Goal: Information Seeking & Learning: Learn about a topic

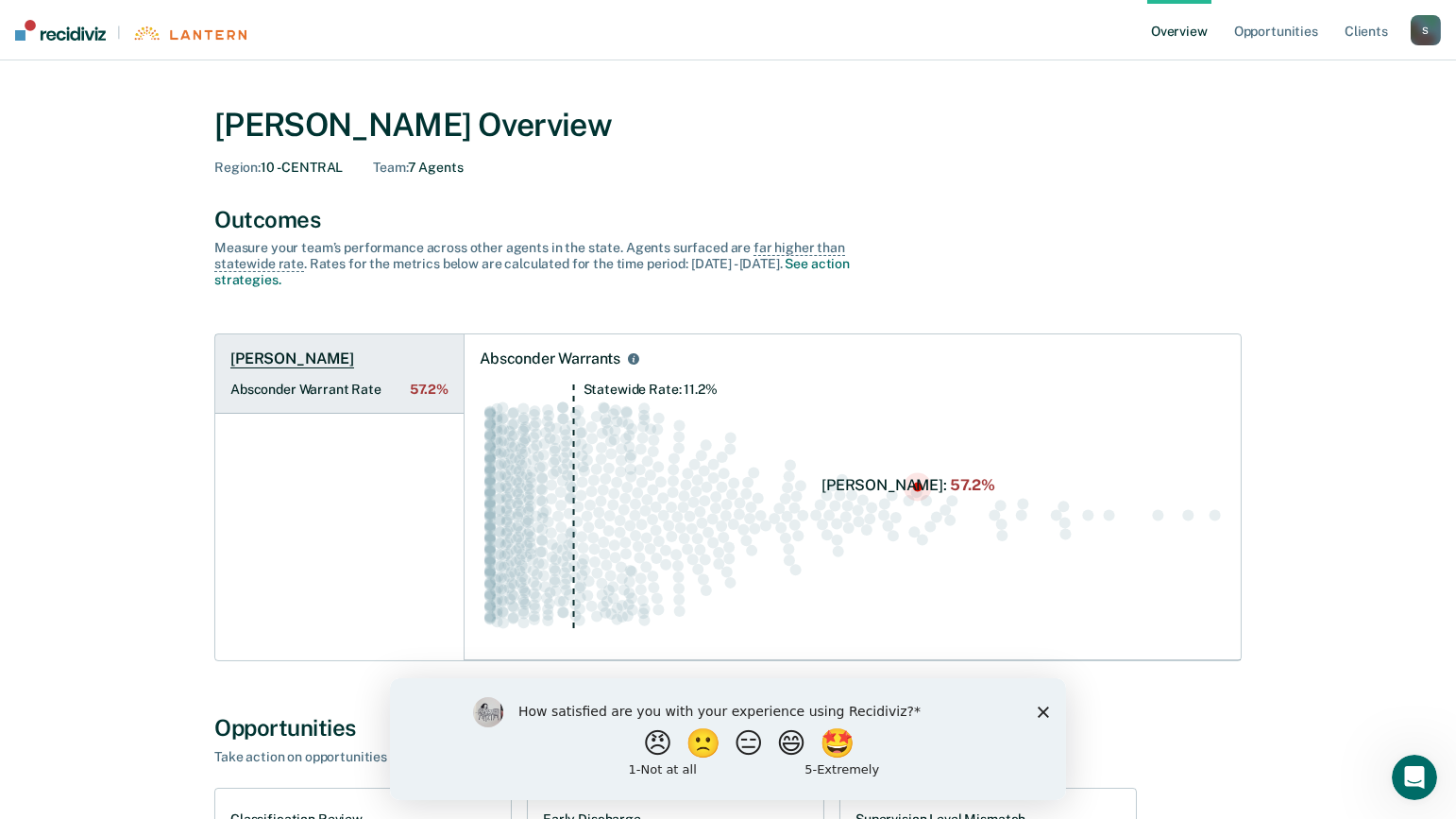
click at [348, 382] on Rate "Absconder Warrant Rate 57.2%" at bounding box center [339, 390] width 218 height 16
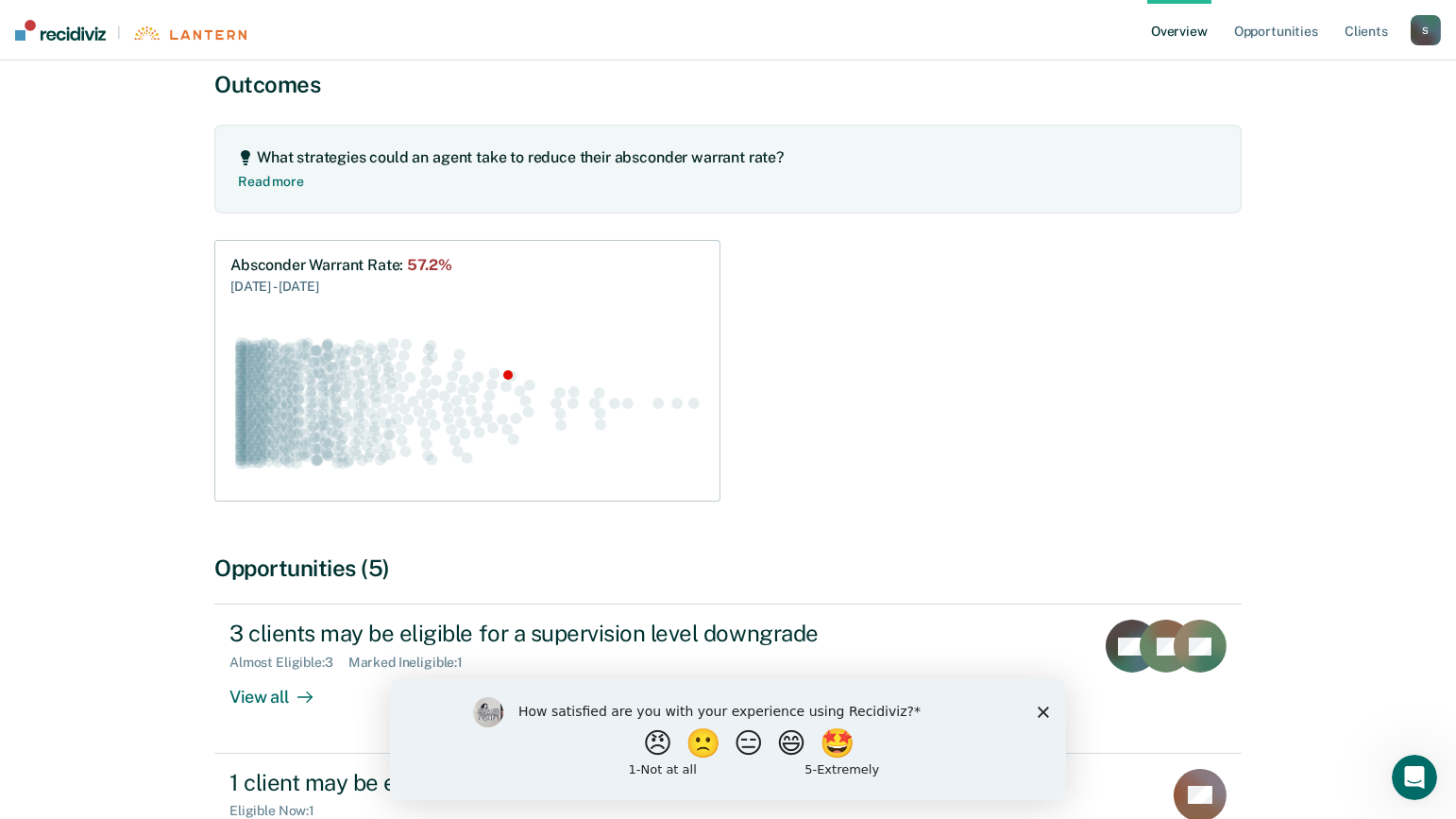
scroll to position [188, 0]
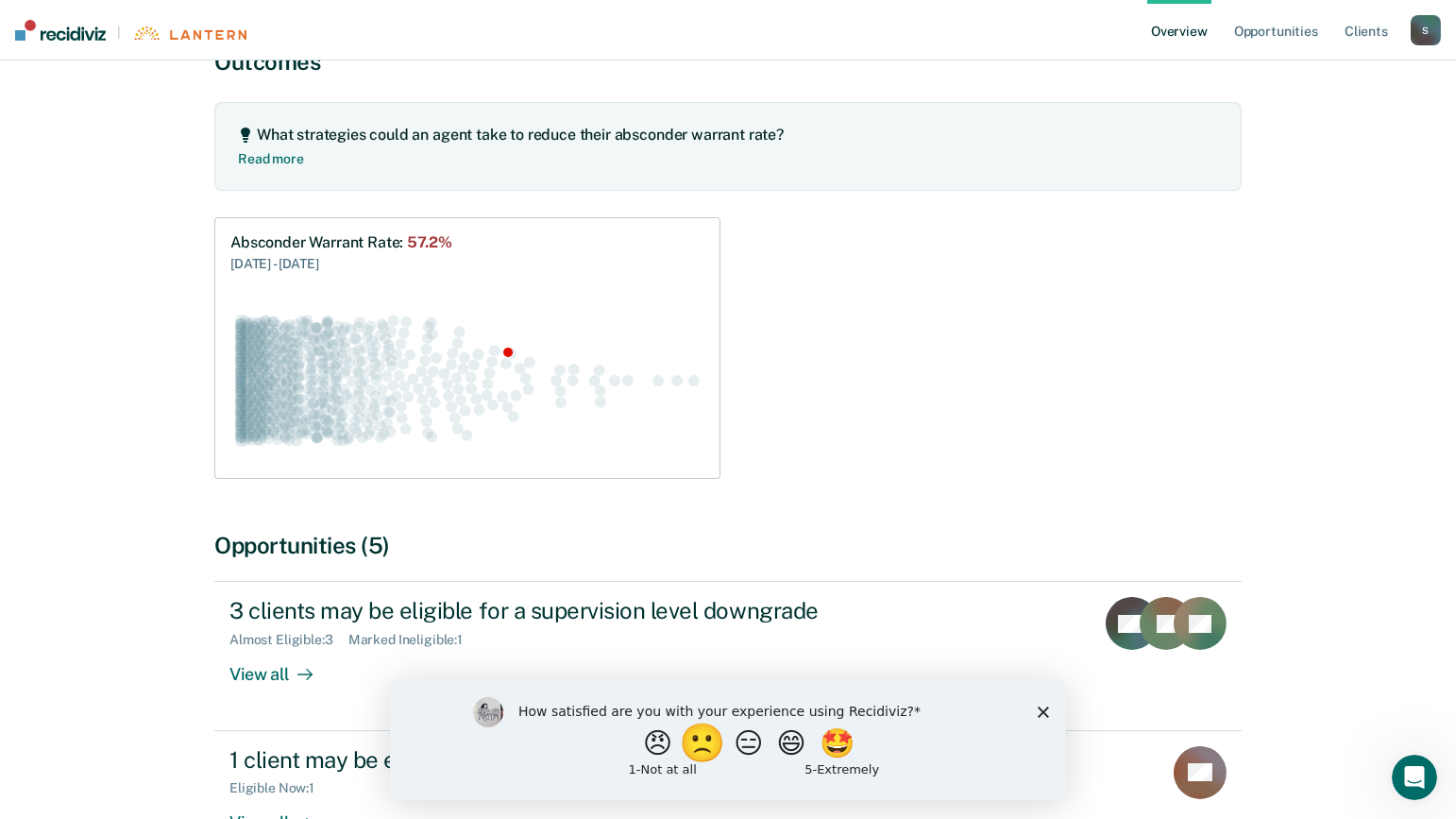
click at [692, 746] on button "🙁" at bounding box center [704, 743] width 51 height 38
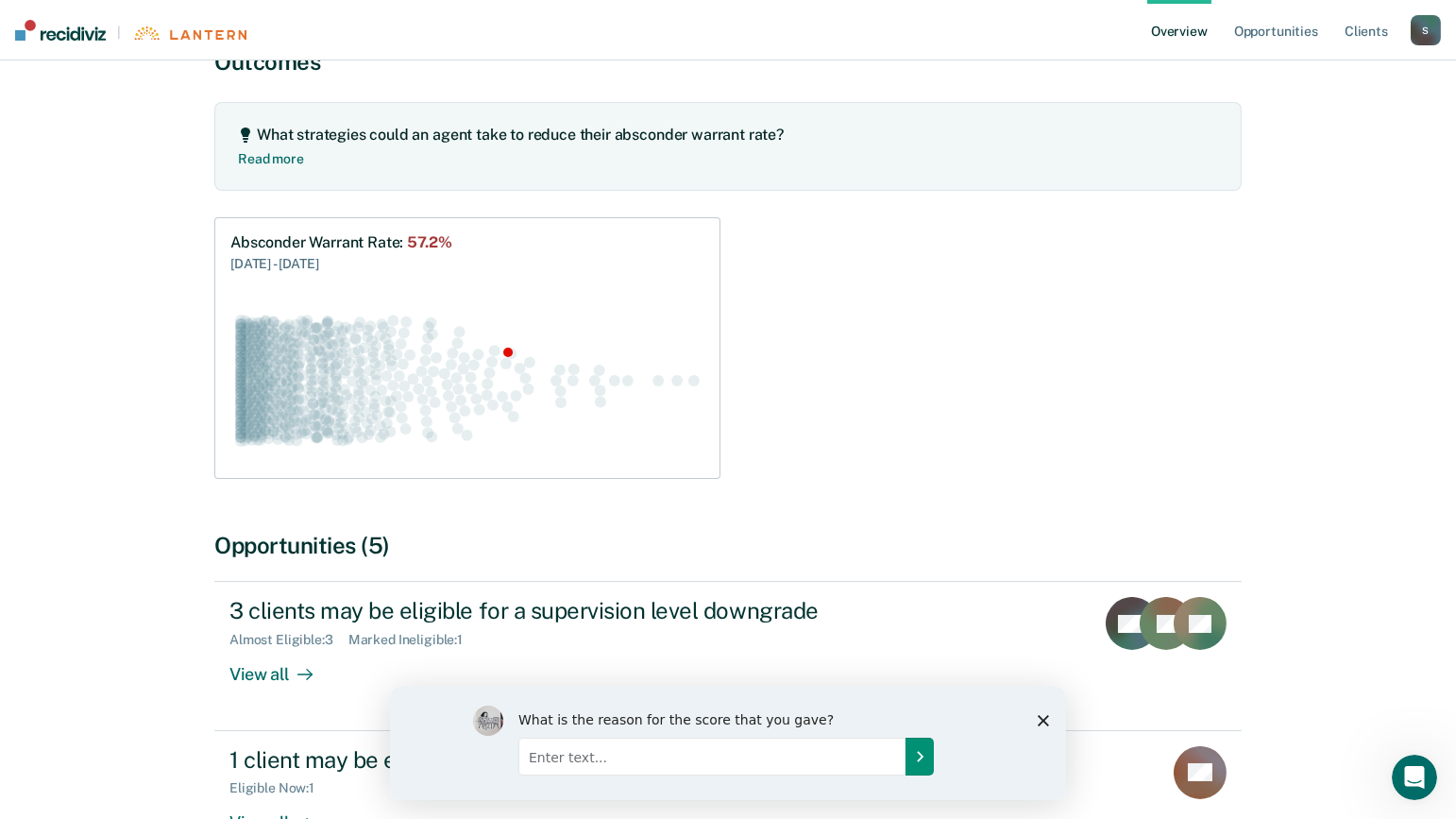
click at [923, 760] on icon "Submit your response" at bounding box center [918, 755] width 15 height 15
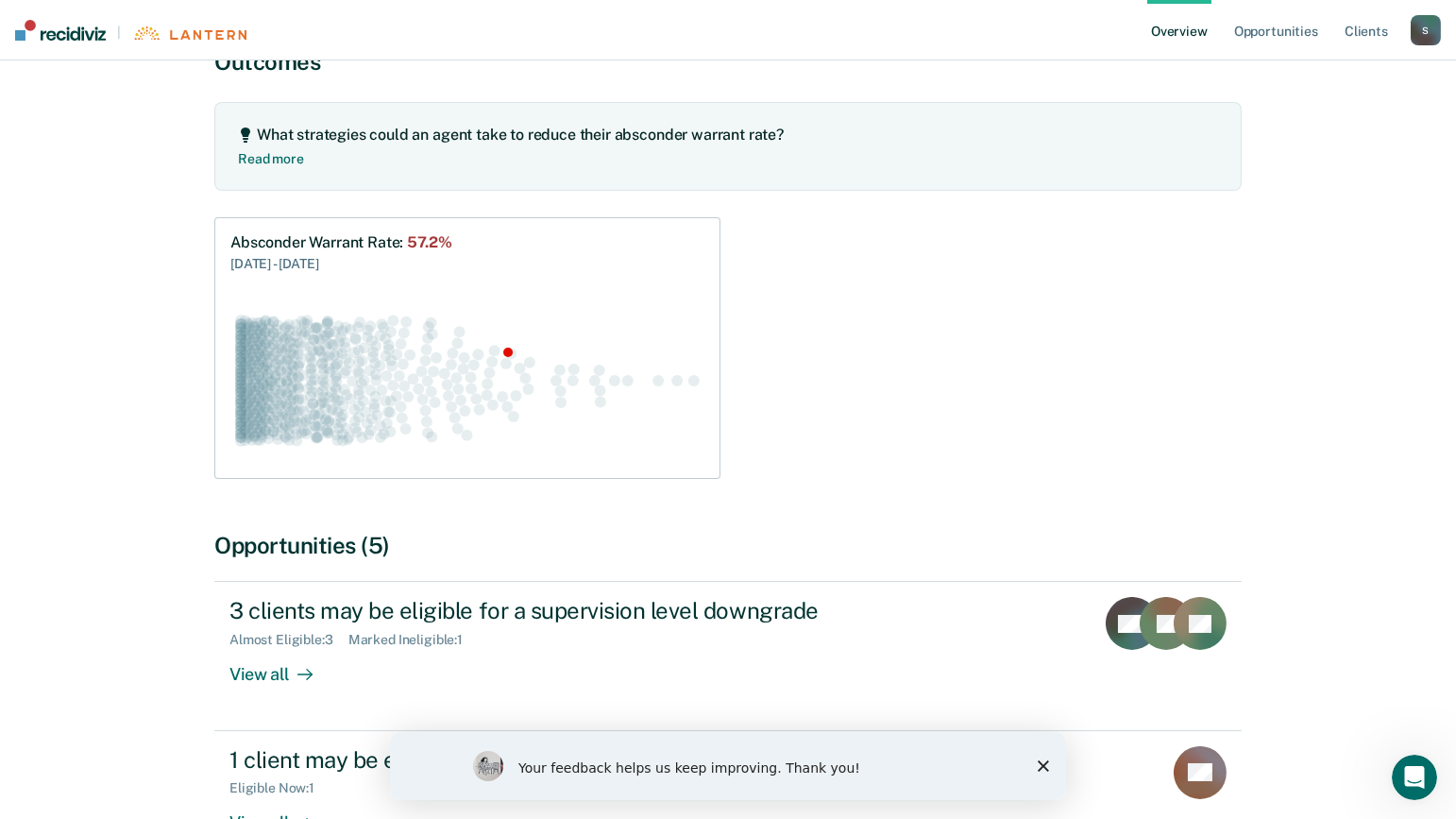
click at [1040, 764] on icon "Close survey" at bounding box center [1042, 764] width 11 height 11
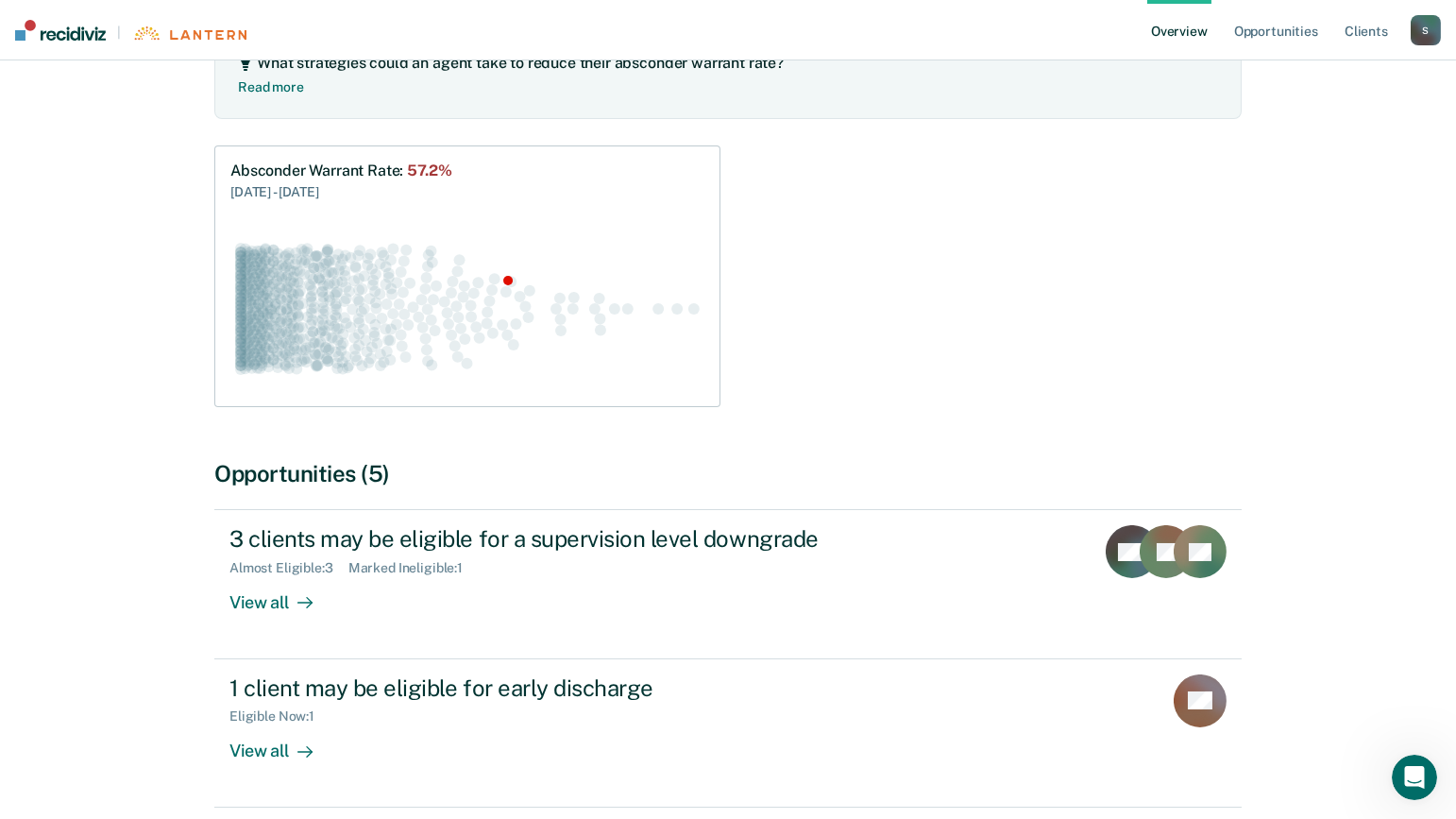
scroll to position [345, 0]
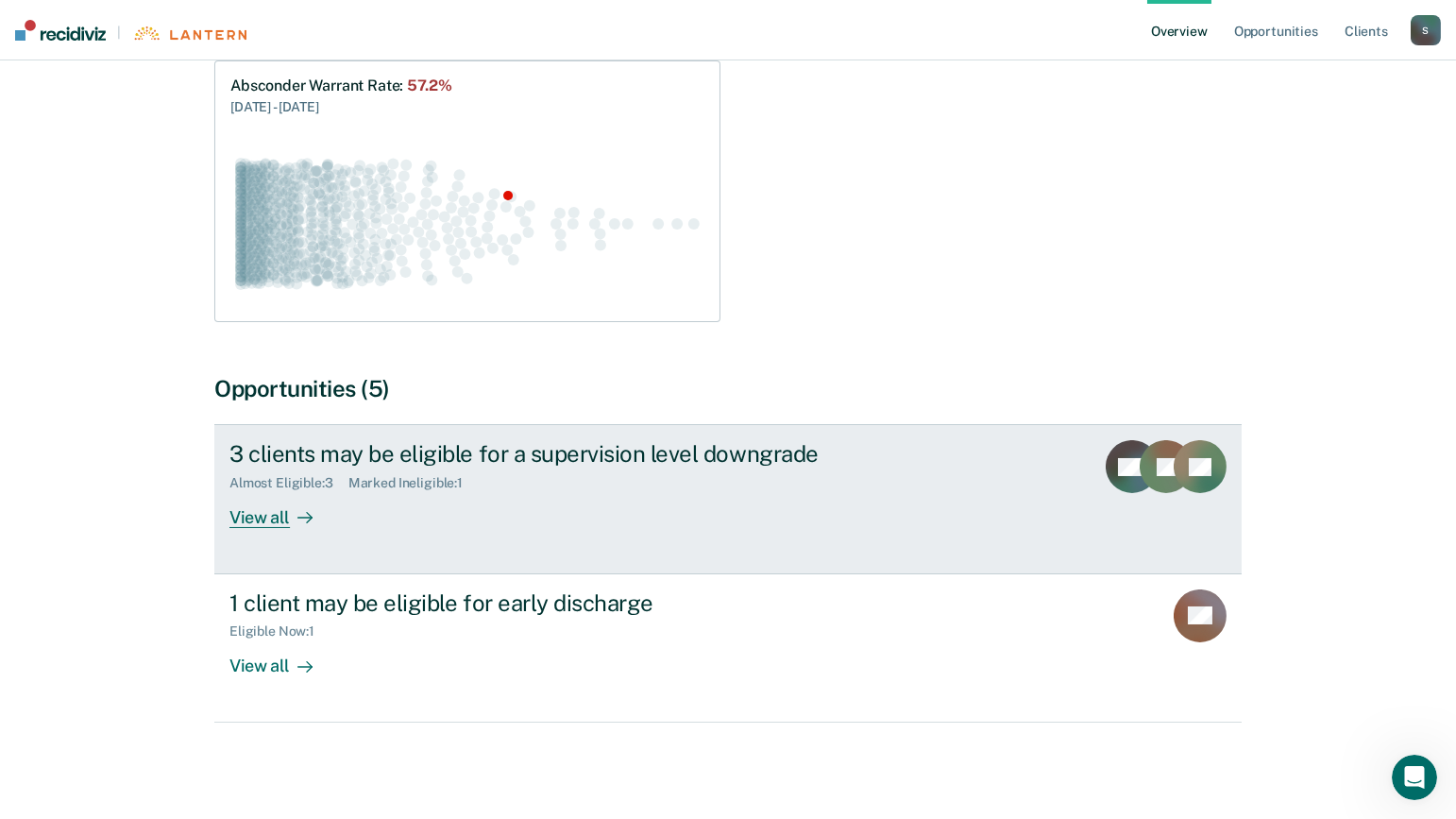
click at [237, 511] on div "View all" at bounding box center [281, 509] width 106 height 37
